Goal: Task Accomplishment & Management: Manage account settings

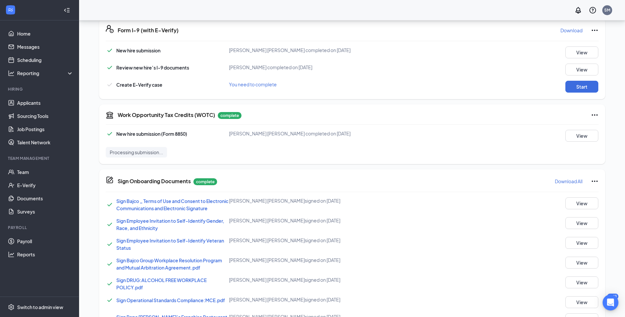
scroll to position [161, 0]
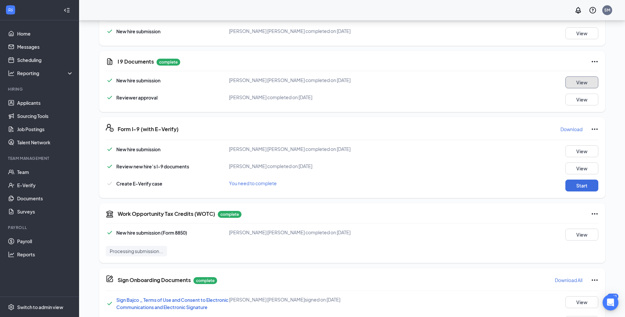
click at [582, 83] on button "View" at bounding box center [581, 82] width 33 height 12
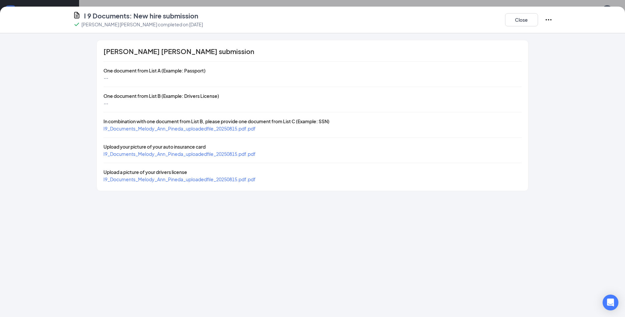
click at [163, 129] on span "I9_Documents_Melody_Ann_Pineda_uploadedfile_20250815.pdf.pdf" at bounding box center [179, 128] width 152 height 6
click at [178, 153] on span "I9_Documents_Melody_Ann_Pineda_uploadedfile_20250815.pdf.pdf" at bounding box center [179, 154] width 152 height 6
click at [517, 21] on button "Close" at bounding box center [521, 19] width 33 height 13
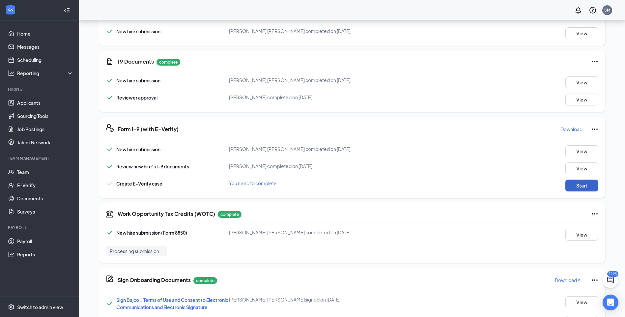
click at [587, 188] on button "Start" at bounding box center [581, 185] width 33 height 12
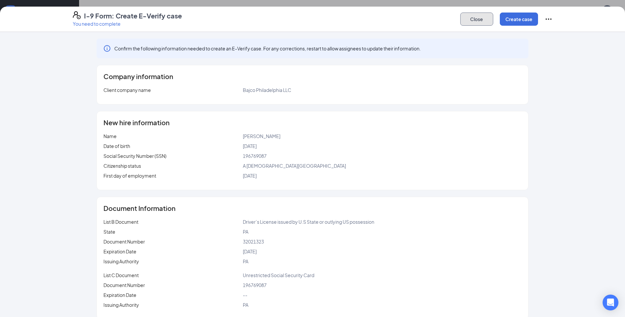
click at [473, 23] on button "Close" at bounding box center [476, 19] width 33 height 13
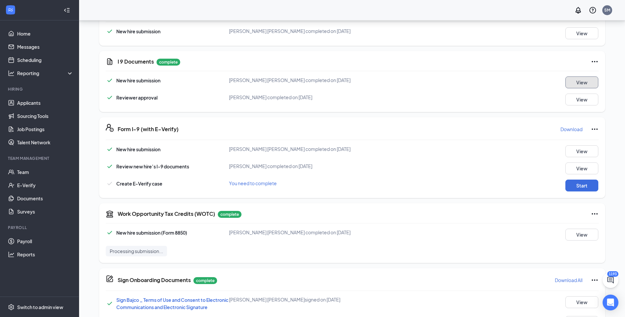
click at [582, 82] on button "View" at bounding box center [581, 82] width 33 height 12
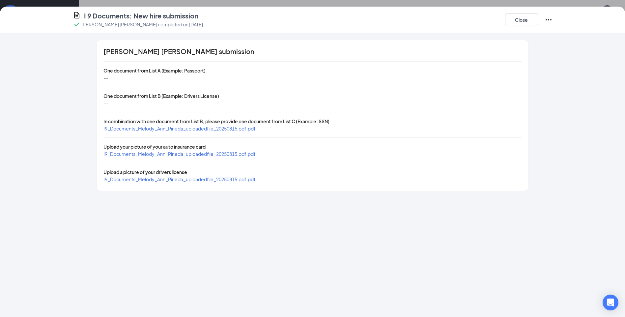
click at [210, 181] on span "I9_Documents_Melody_Ann_Pineda_uploadedfile_20250815.pdf.pdf" at bounding box center [179, 179] width 152 height 6
click at [517, 21] on button "Close" at bounding box center [521, 19] width 33 height 13
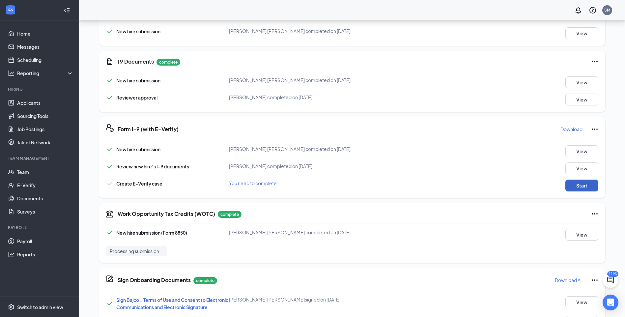
click at [587, 185] on button "Start" at bounding box center [581, 185] width 33 height 12
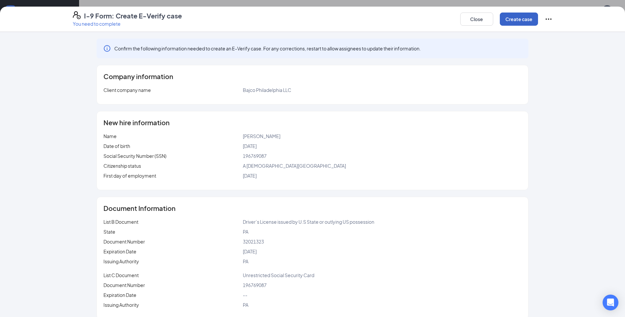
click at [526, 17] on button "Create case" at bounding box center [519, 19] width 38 height 13
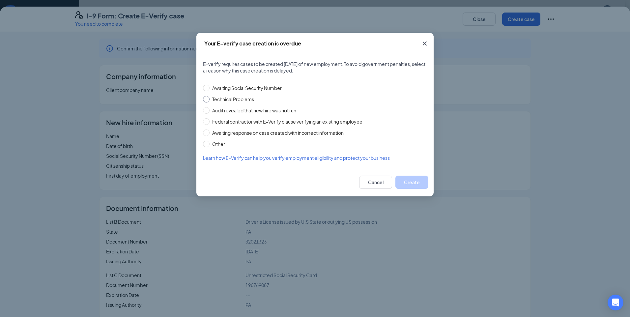
click at [227, 100] on span "Technical Problems" at bounding box center [232, 98] width 47 height 7
click at [209, 100] on input "Technical Problems" at bounding box center [206, 99] width 7 height 7
radio input "true"
click at [412, 183] on button "Create" at bounding box center [411, 182] width 33 height 13
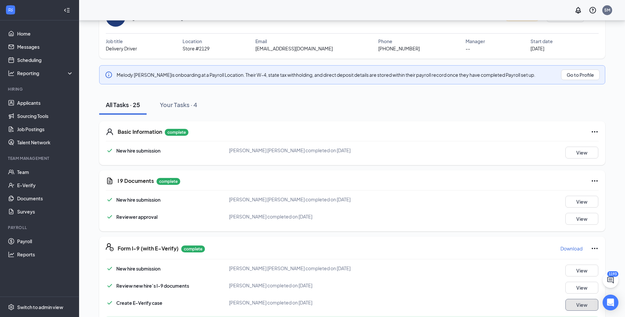
scroll to position [0, 0]
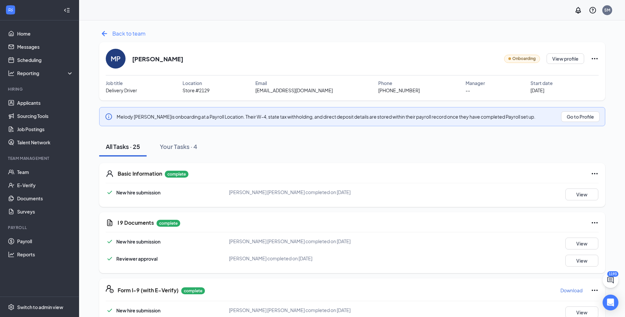
click at [129, 33] on span "Back to team" at bounding box center [128, 33] width 33 height 8
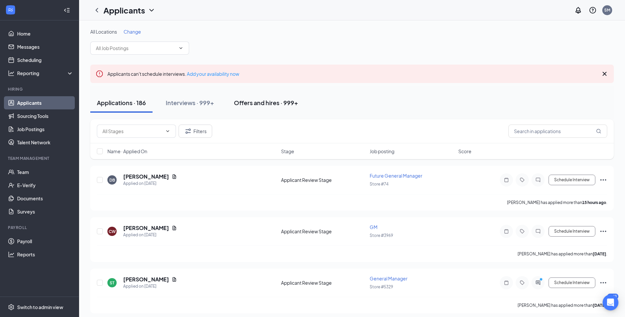
click at [304, 108] on button "Offers and hires · 999+" at bounding box center [265, 103] width 77 height 20
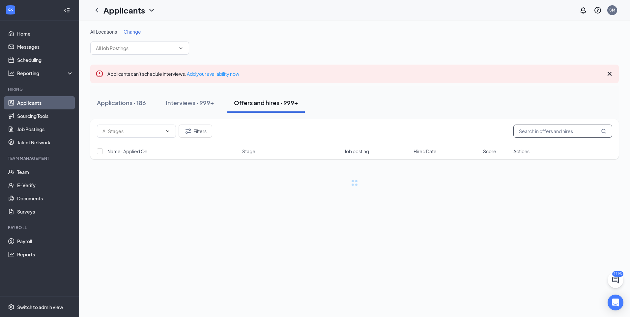
click at [558, 132] on input "text" at bounding box center [562, 130] width 99 height 13
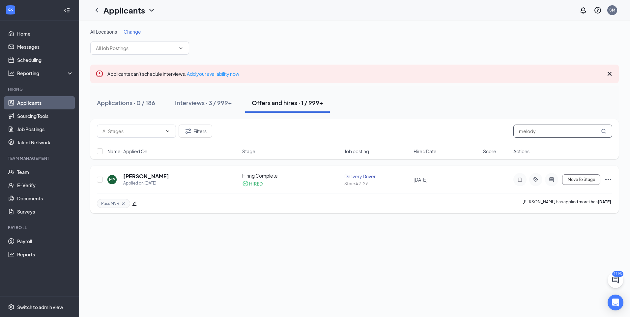
type input "melody"
click at [149, 176] on h5 "Melody Pineda" at bounding box center [146, 176] width 46 height 7
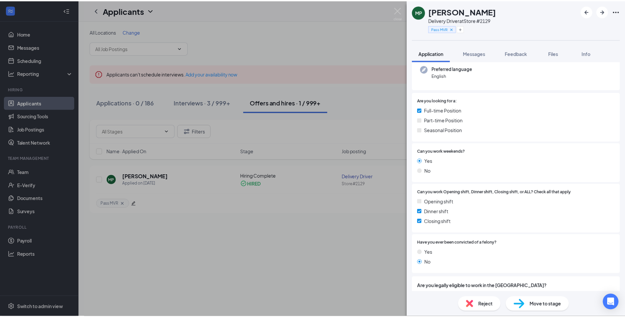
scroll to position [99, 0]
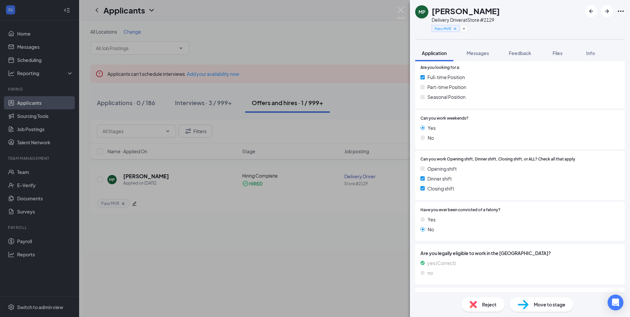
click at [335, 255] on div "MP Melody Pineda Delivery Driver at Store #2129 Pass MVR Application Messages F…" at bounding box center [315, 158] width 630 height 317
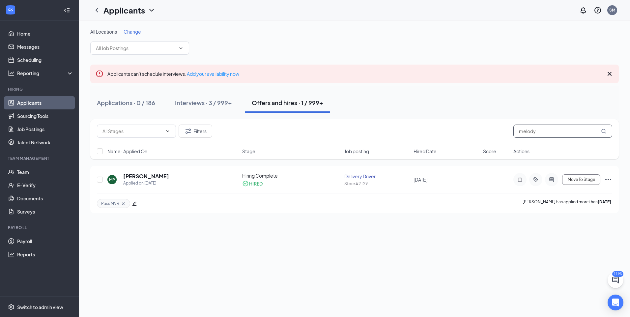
drag, startPoint x: 572, startPoint y: 132, endPoint x: 516, endPoint y: 132, distance: 56.3
click at [516, 132] on input "melody" at bounding box center [562, 130] width 99 height 13
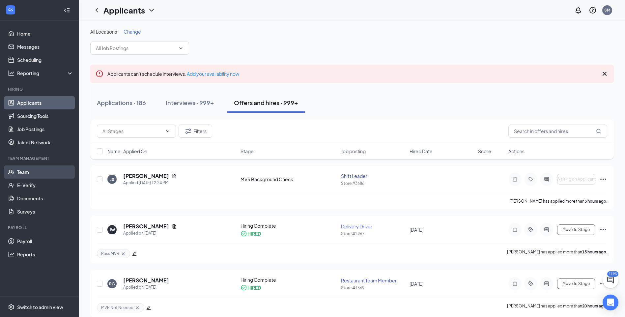
click at [44, 175] on link "Team" at bounding box center [45, 171] width 56 height 13
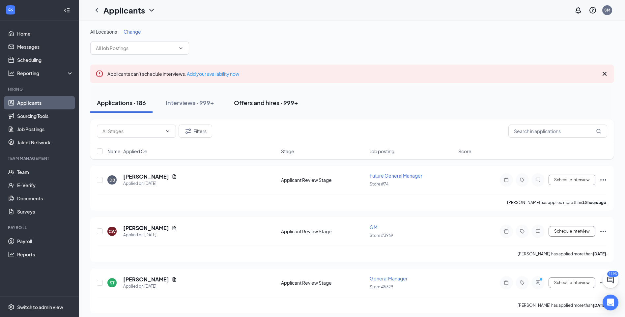
click at [242, 93] on button "Offers and hires · 999+" at bounding box center [265, 103] width 77 height 20
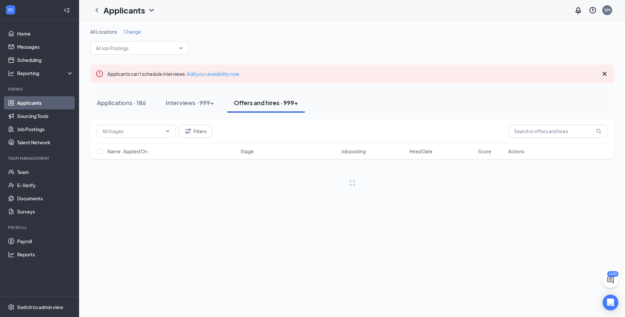
click at [244, 100] on div "Offers and hires · 999+" at bounding box center [266, 102] width 64 height 8
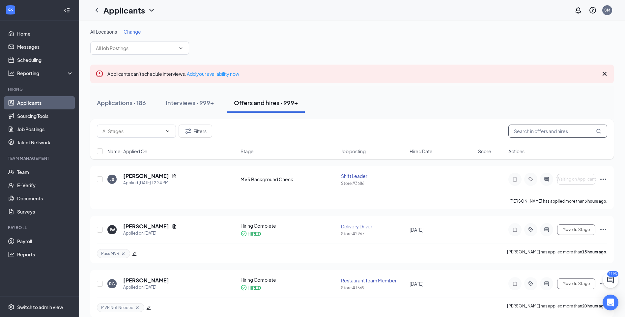
click at [547, 127] on input "text" at bounding box center [557, 130] width 99 height 13
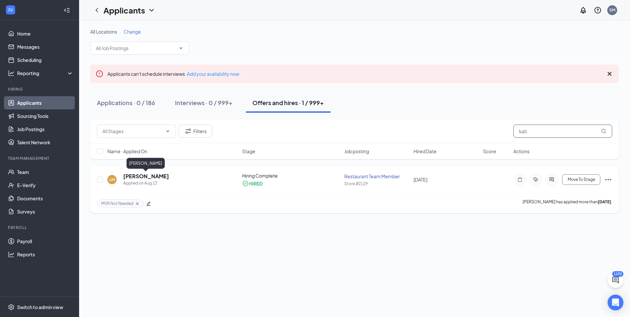
type input "luzc"
click at [156, 178] on h5 "[PERSON_NAME]" at bounding box center [146, 176] width 46 height 7
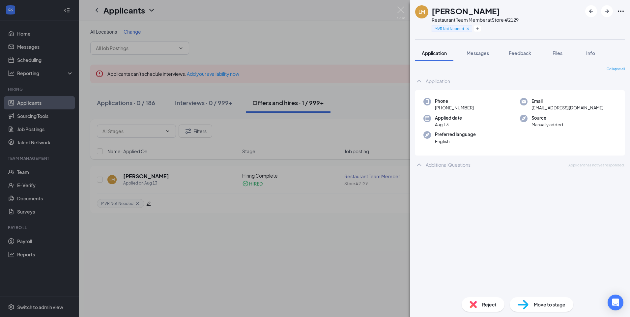
click at [360, 200] on div "[PERSON_NAME] Restaurant Team Member at Store #2129 MVR Not Needed Application …" at bounding box center [315, 158] width 630 height 317
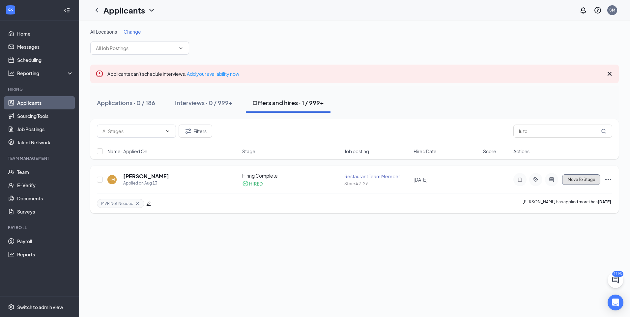
click at [579, 182] on button "Move To Stage" at bounding box center [581, 179] width 38 height 11
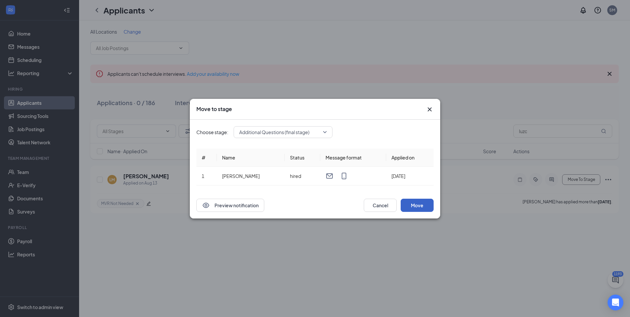
click at [422, 209] on button "Move" at bounding box center [416, 205] width 33 height 13
